Goal: Check status: Check status

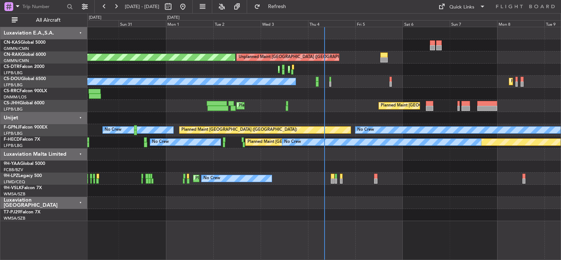
click at [275, 41] on div "Unplanned Maint [GEOGRAPHIC_DATA] ([GEOGRAPHIC_DATA]) Planned Maint [GEOGRAPHIC…" at bounding box center [323, 124] width 473 height 194
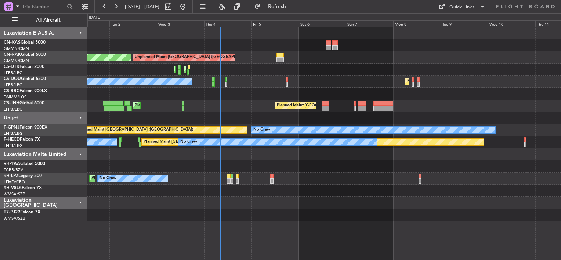
click at [12, 126] on span "F-GPNJ" at bounding box center [12, 127] width 16 height 4
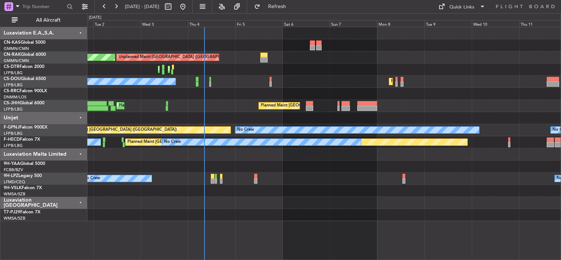
click at [254, 99] on div "Unplanned Maint [GEOGRAPHIC_DATA] ([GEOGRAPHIC_DATA]) Planned Maint [GEOGRAPHIC…" at bounding box center [323, 124] width 473 height 194
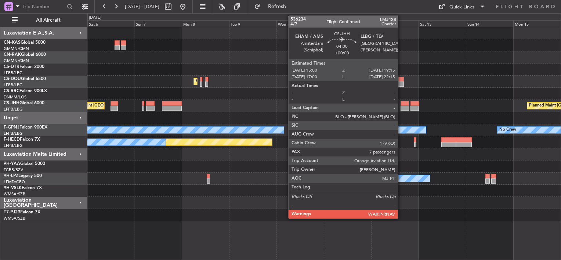
click at [250, 89] on div "Unplanned Maint [GEOGRAPHIC_DATA] ([GEOGRAPHIC_DATA]) Planned Maint [GEOGRAPHIC…" at bounding box center [323, 124] width 473 height 194
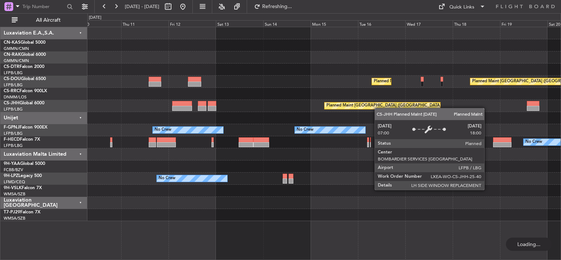
click at [224, 97] on div "Planned Maint [GEOGRAPHIC_DATA] ([GEOGRAPHIC_DATA]) Planned Maint [GEOGRAPHIC_D…" at bounding box center [323, 124] width 473 height 194
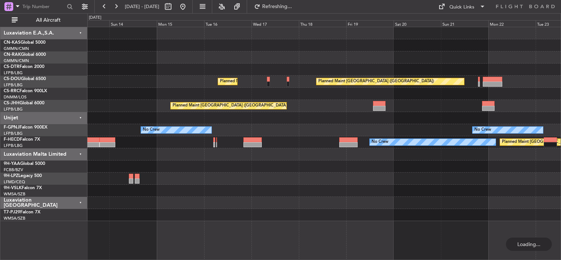
click at [164, 92] on div "Planned Maint [GEOGRAPHIC_DATA] ([GEOGRAPHIC_DATA]) Planned Maint [GEOGRAPHIC_D…" at bounding box center [323, 124] width 473 height 194
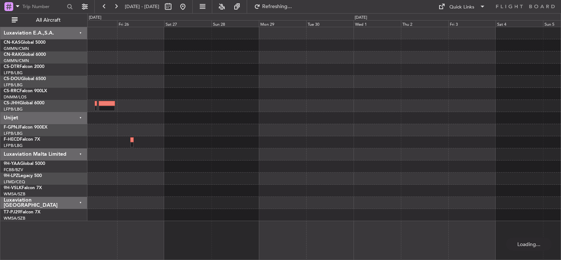
click at [85, 80] on div "No Crew Planned Maint [GEOGRAPHIC_DATA] ([GEOGRAPHIC_DATA]) Luxaviation E.A.,S.…" at bounding box center [280, 136] width 561 height 247
click at [244, 94] on div at bounding box center [323, 124] width 473 height 194
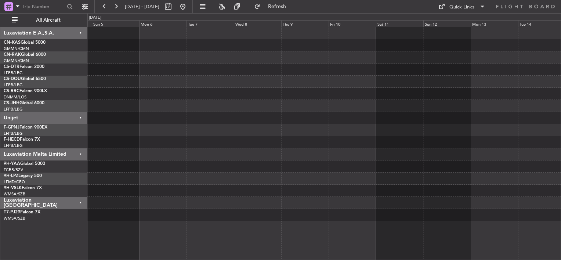
click at [173, 97] on div at bounding box center [323, 124] width 473 height 194
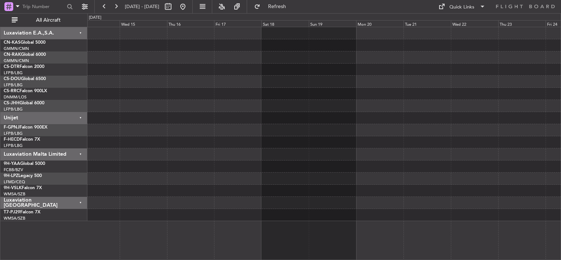
click at [106, 88] on div at bounding box center [323, 124] width 473 height 194
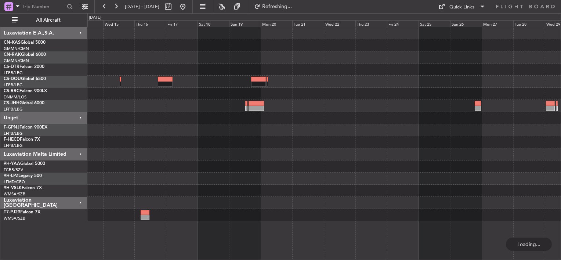
click at [204, 109] on div at bounding box center [323, 124] width 473 height 194
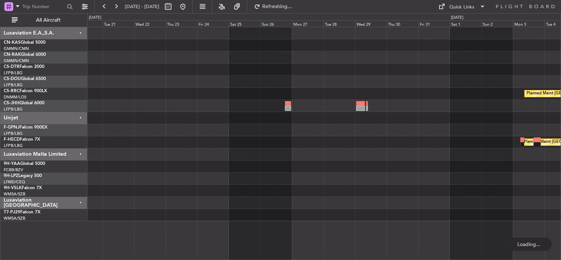
click at [185, 90] on div "Planned Maint [GEOGRAPHIC_DATA] ([GEOGRAPHIC_DATA]) Planned Maint [GEOGRAPHIC_D…" at bounding box center [323, 124] width 473 height 194
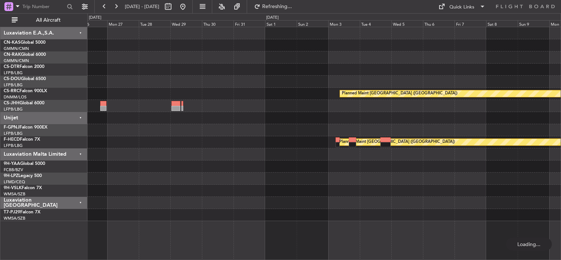
click at [92, 81] on div "Planned Maint [GEOGRAPHIC_DATA] ([GEOGRAPHIC_DATA]) Planned Maint [GEOGRAPHIC_D…" at bounding box center [323, 124] width 473 height 194
